Goal: Task Accomplishment & Management: Use online tool/utility

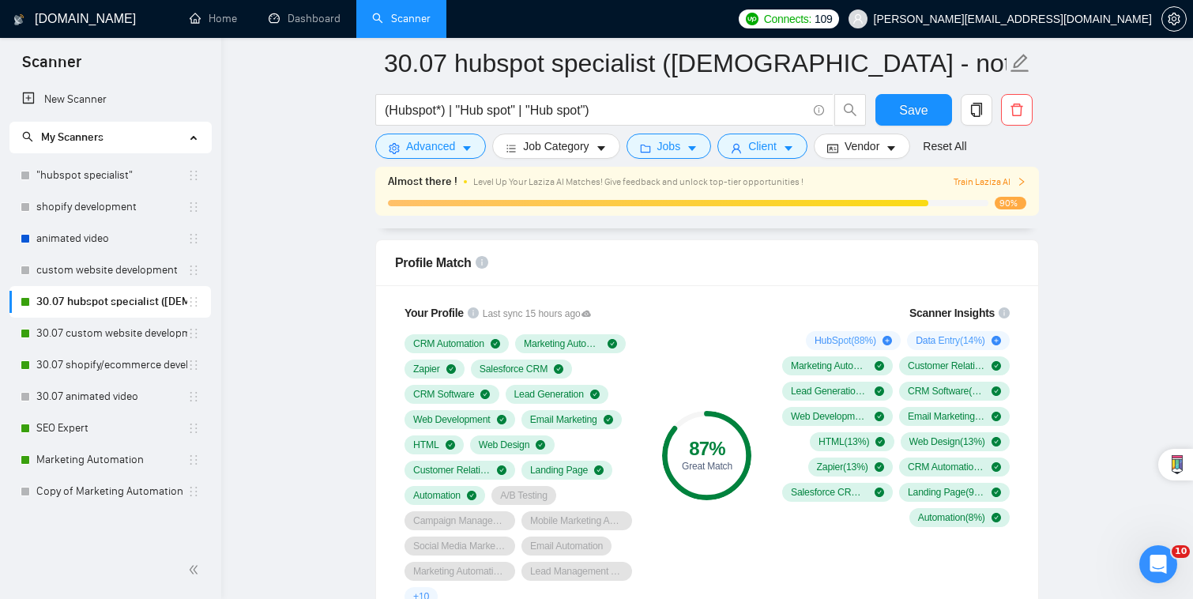
scroll to position [1025, 0]
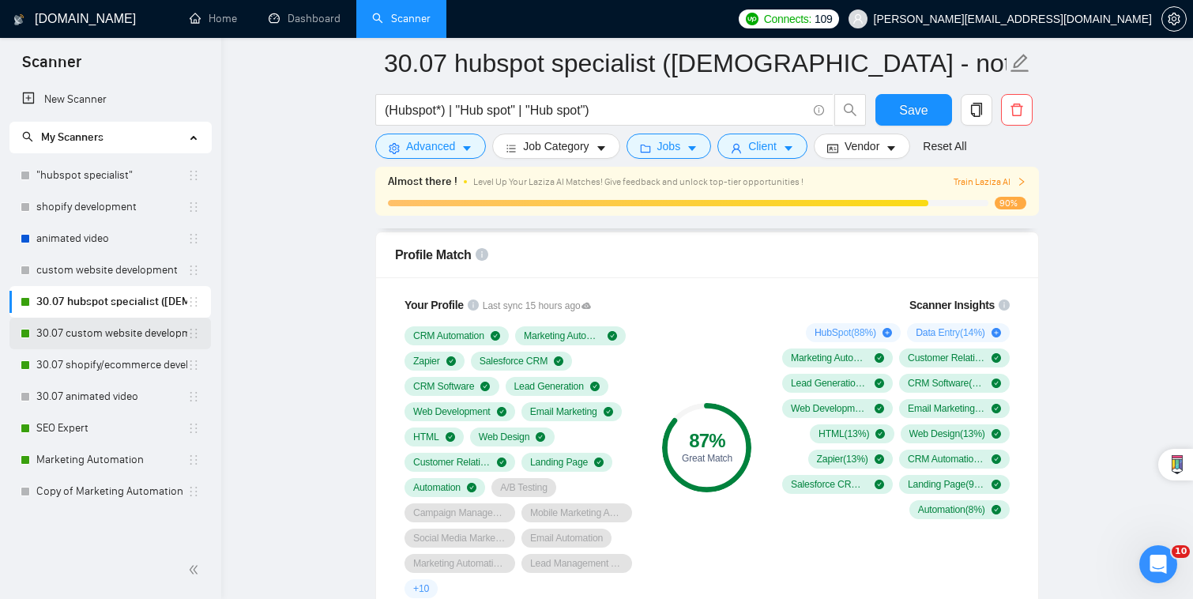
click at [130, 340] on link "30.07 custom website development" at bounding box center [111, 334] width 151 height 32
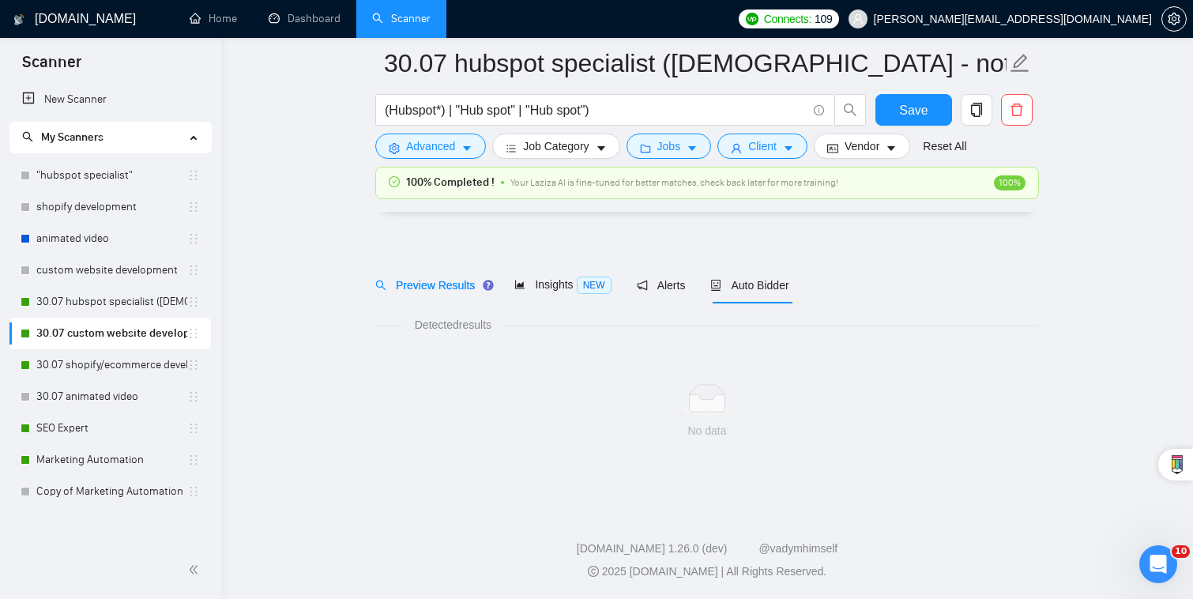
scroll to position [10, 0]
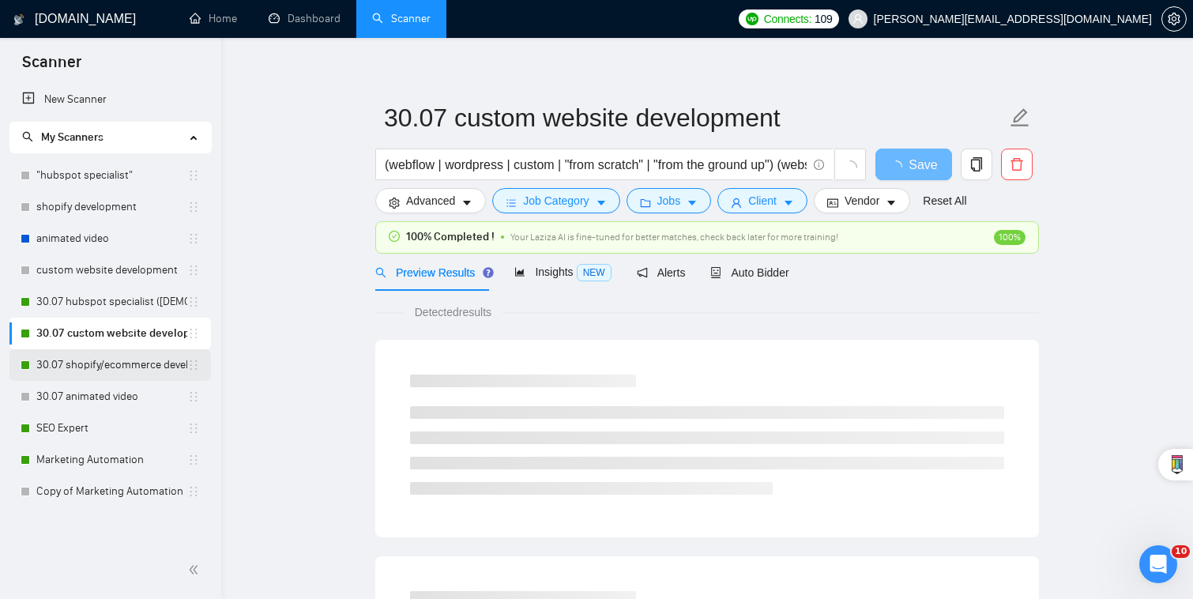
click at [138, 365] on link "30.07 shopify/ecommerce development (worldwide)" at bounding box center [111, 365] width 151 height 32
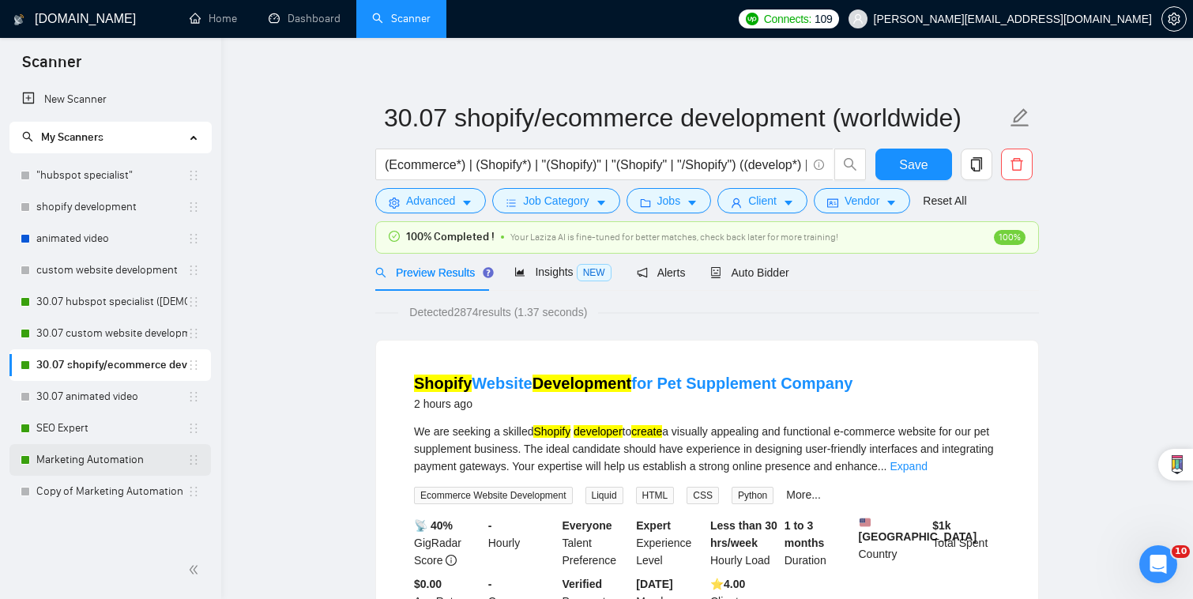
click at [126, 457] on link "Marketing Automation" at bounding box center [111, 460] width 151 height 32
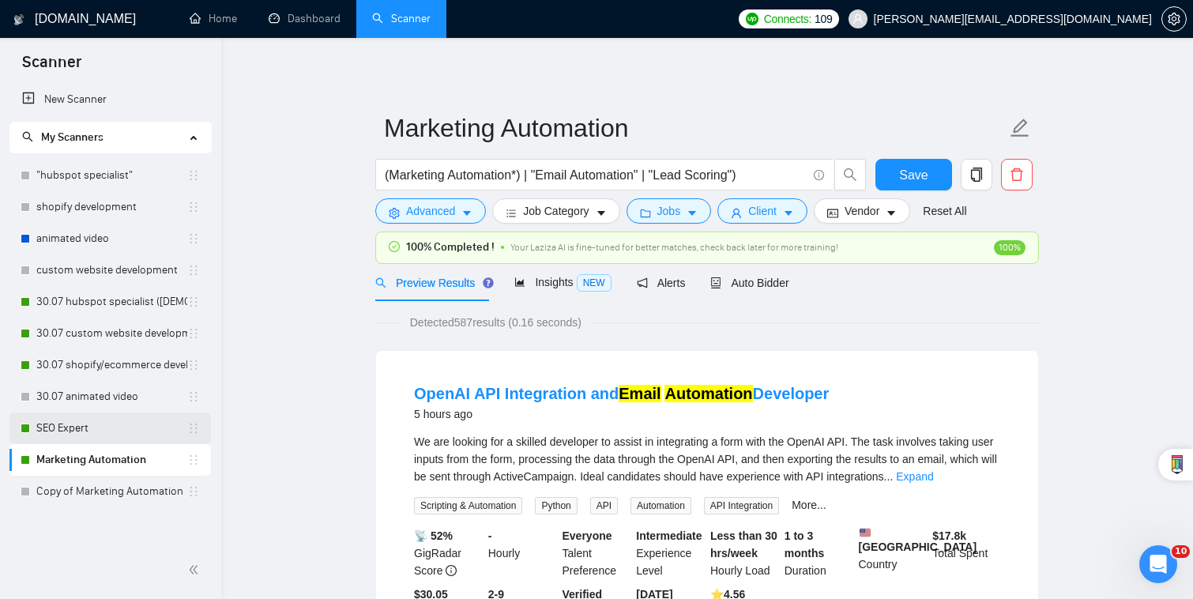
click at [126, 419] on link "SEO Expert" at bounding box center [111, 428] width 151 height 32
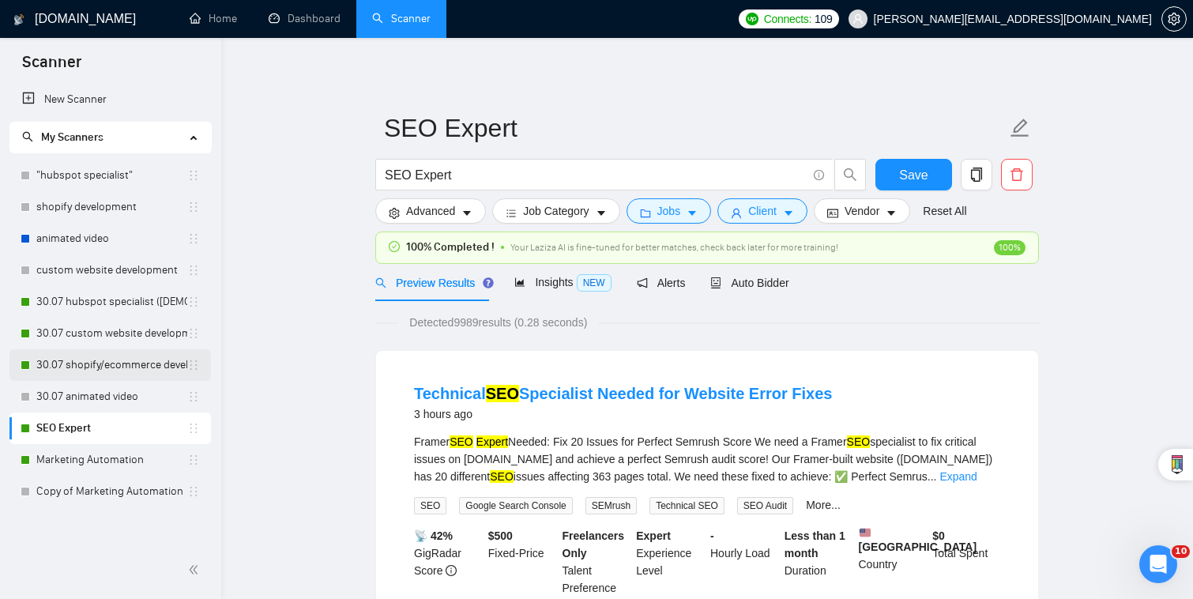
click at [126, 353] on link "30.07 shopify/ecommerce development (worldwide)" at bounding box center [111, 365] width 151 height 32
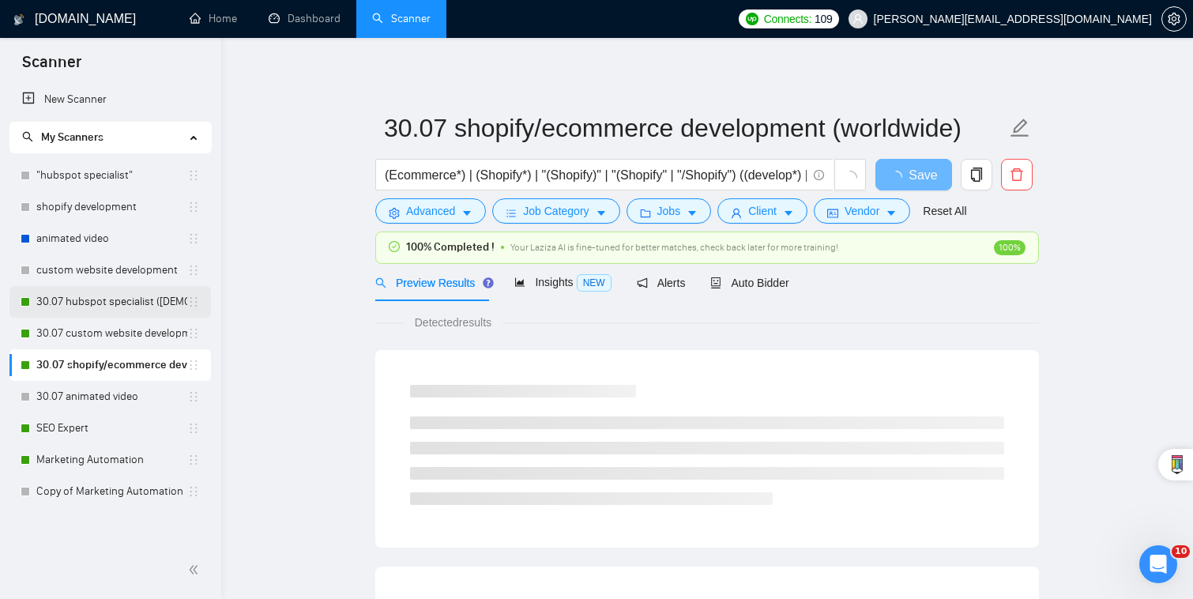
click at [124, 300] on link "30.07 hubspot specialist ([DEMOGRAPHIC_DATA] - not for residents)" at bounding box center [111, 302] width 151 height 32
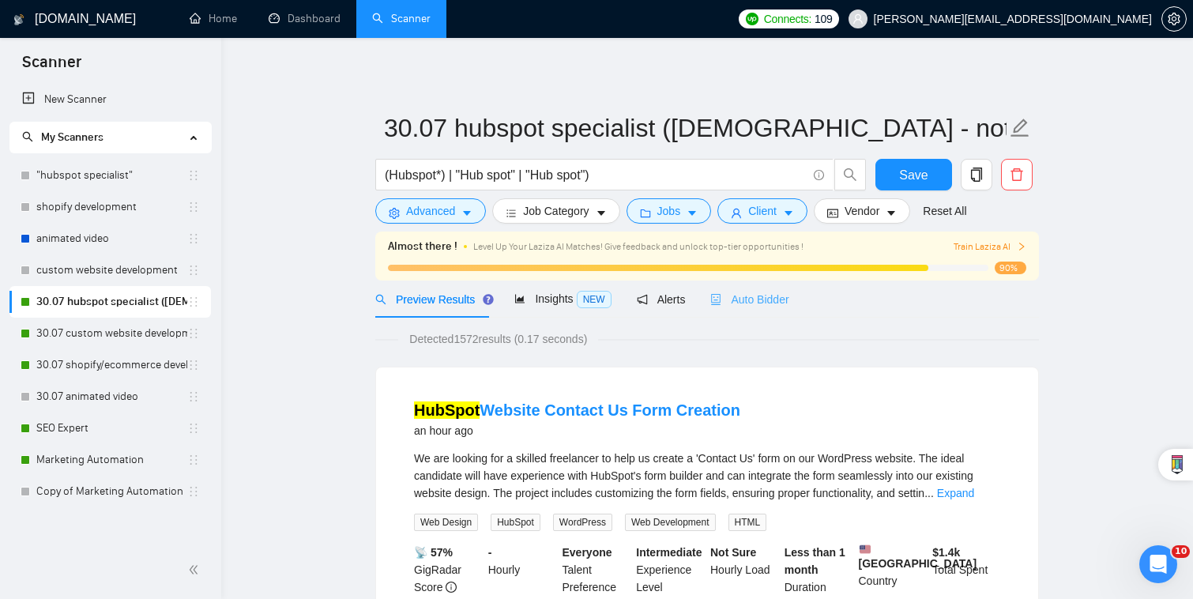
click at [777, 288] on div "Auto Bidder" at bounding box center [749, 298] width 78 height 37
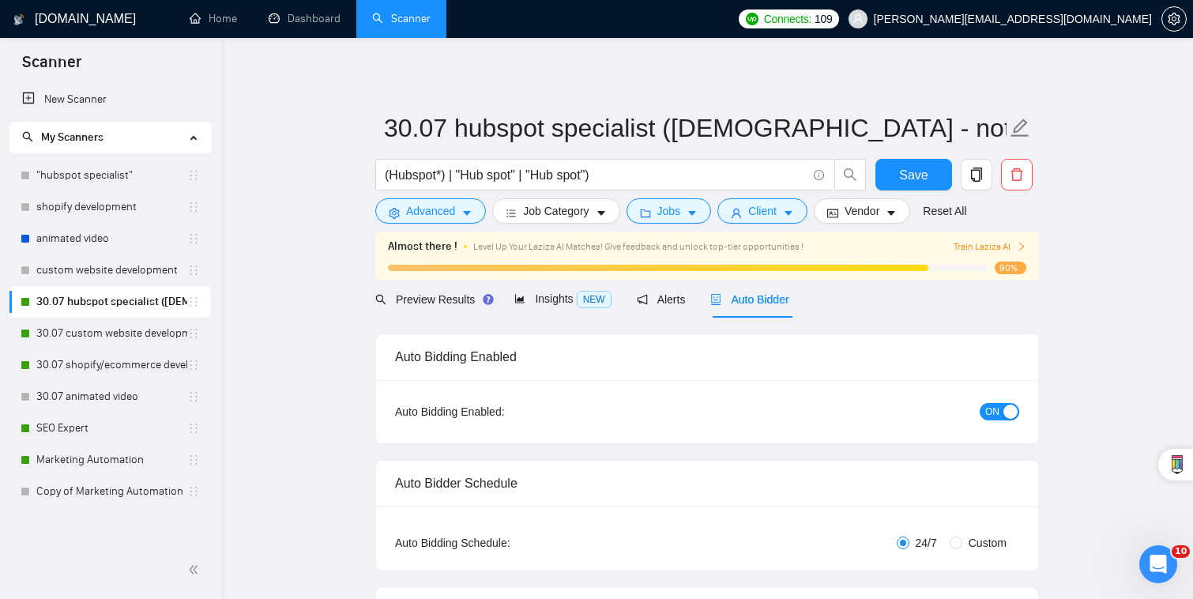
checkbox input "true"
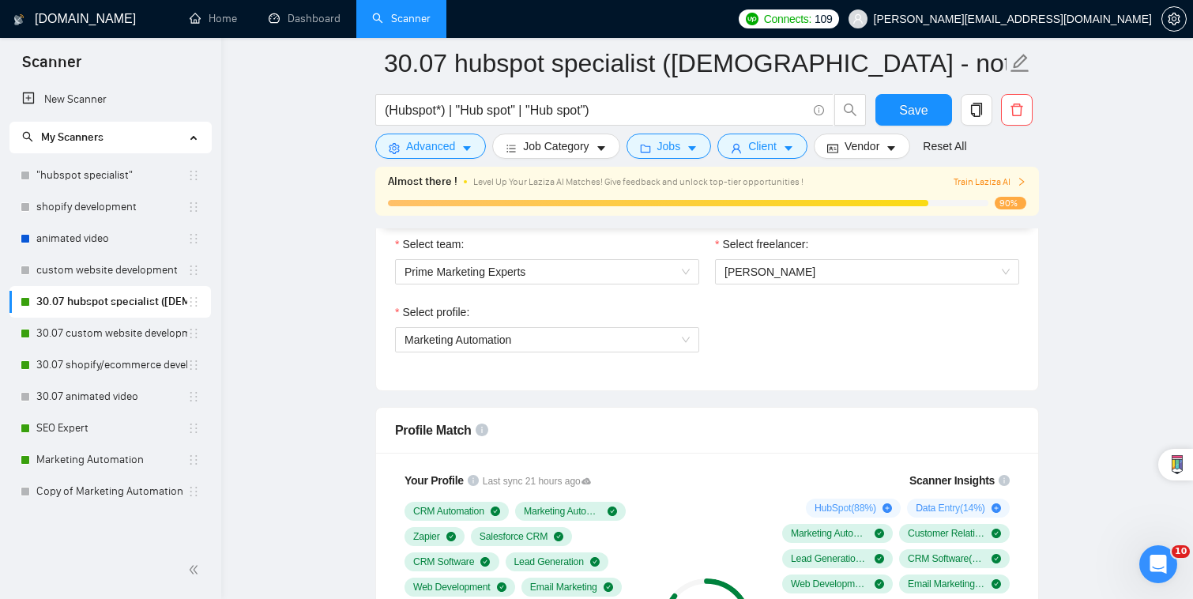
scroll to position [852, 0]
